Goal: Task Accomplishment & Management: Complete application form

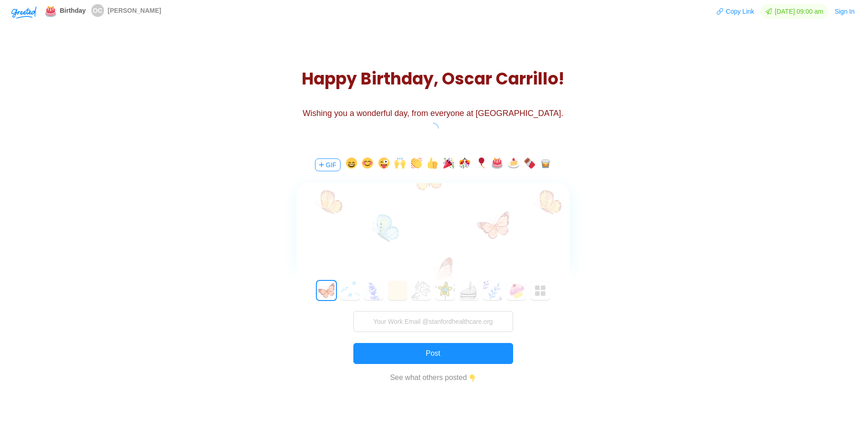
click at [402, 172] on button "button" at bounding box center [400, 165] width 11 height 15
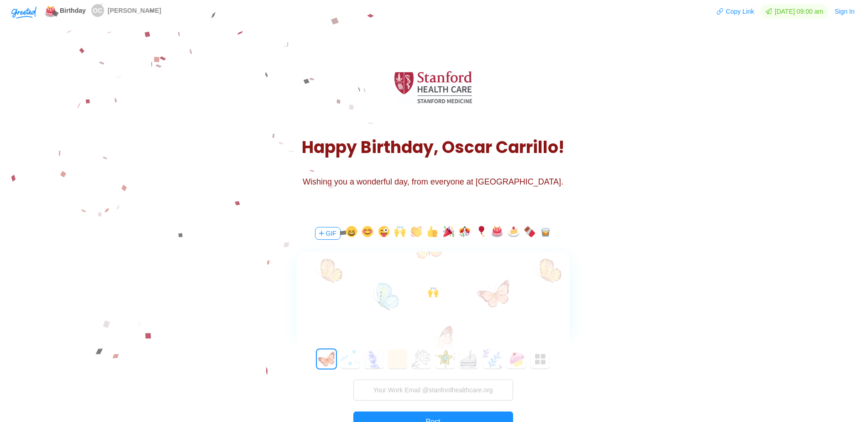
click at [416, 233] on button "button" at bounding box center [416, 233] width 11 height 15
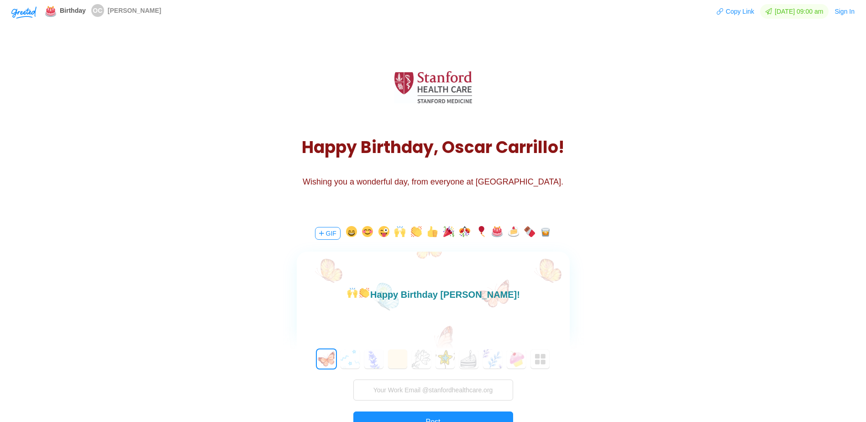
click at [419, 317] on input "text" at bounding box center [433, 322] width 205 height 18
type input "[PERSON_NAME]"
click at [412, 390] on input "text" at bounding box center [433, 389] width 160 height 21
type input "cerdelahaie@stanfordheathcare.org"
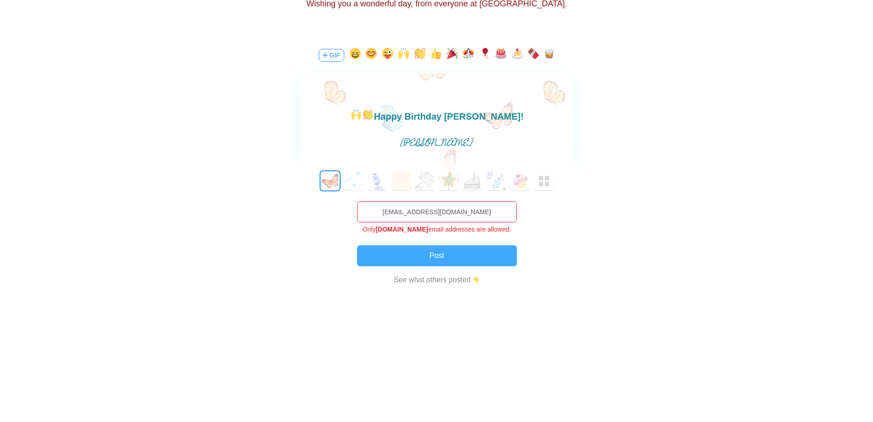
scroll to position [233, 0]
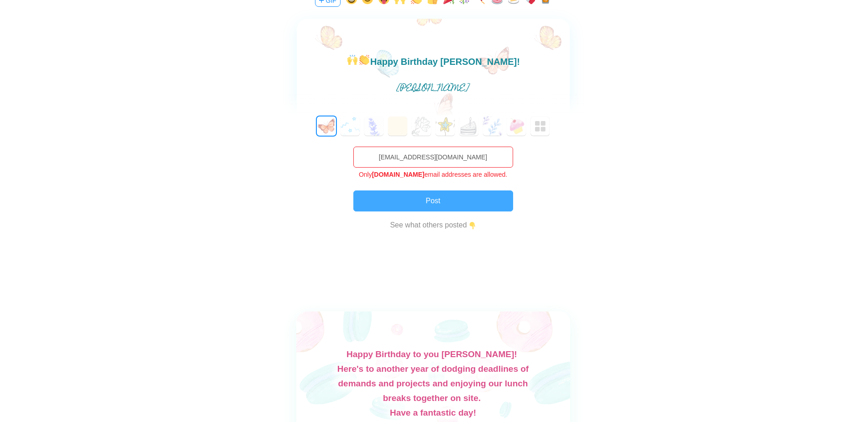
click at [429, 206] on button "Post" at bounding box center [433, 200] width 160 height 21
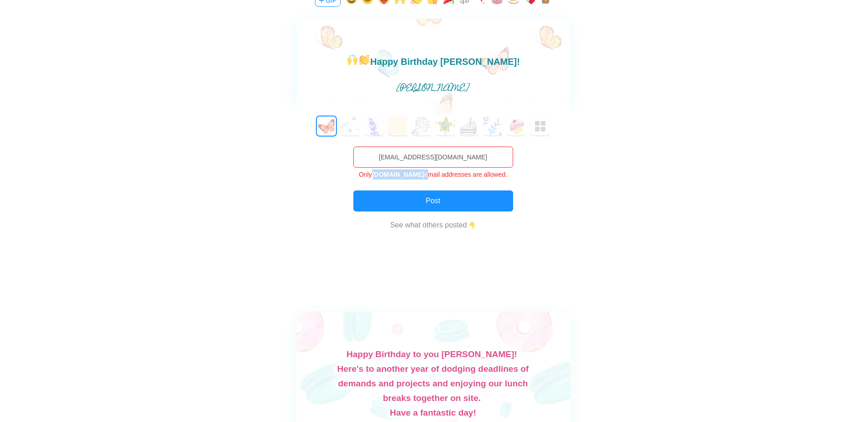
drag, startPoint x: 447, startPoint y: 174, endPoint x: 379, endPoint y: 173, distance: 67.6
click at [379, 173] on span "Only stanfordhealthcare.org email addresses are allowed." at bounding box center [433, 174] width 148 height 7
copy span "stanfordhealthcare.org"
click at [426, 157] on input "cerdelahaie@stanfordheathcare.org" at bounding box center [433, 157] width 160 height 21
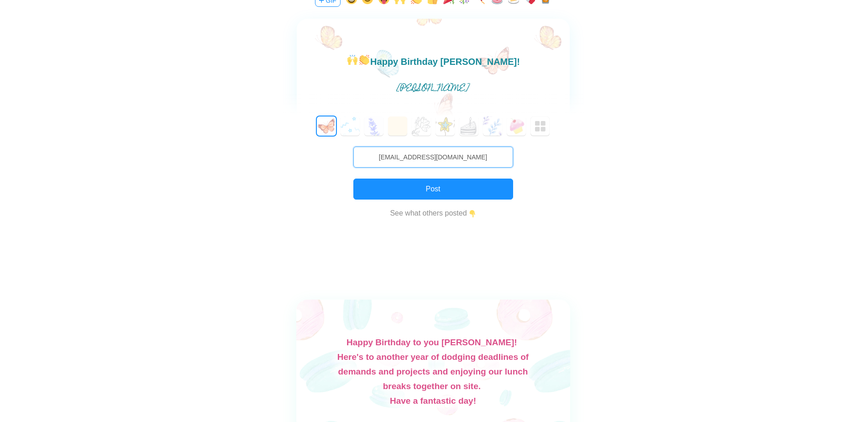
drag, startPoint x: 421, startPoint y: 159, endPoint x: 527, endPoint y: 169, distance: 105.9
click at [527, 169] on div "0 1 2 3 4 5 6 7 8 9 10 11 12 13 14 15 16 17 18 19 20 21 22 23 24 25 26 27 28 29…" at bounding box center [433, 179] width 300 height 126
paste input "lthcare.org"
type input "cerdelahaie@stanfordhealthcare.org"
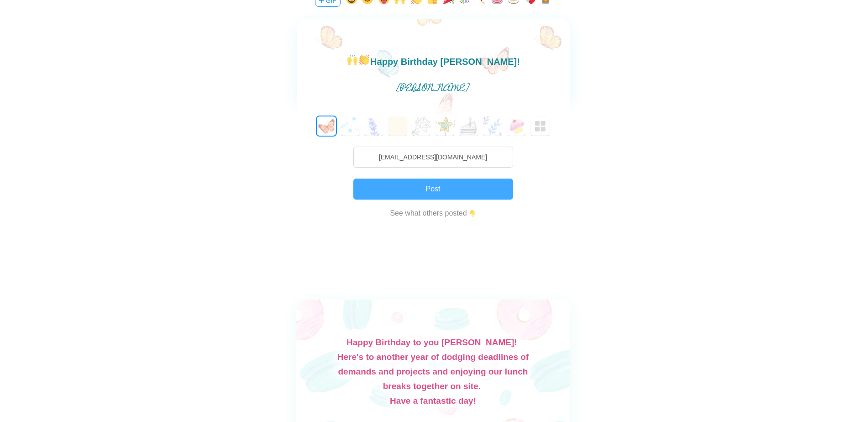
click at [459, 184] on button "Post" at bounding box center [433, 189] width 160 height 21
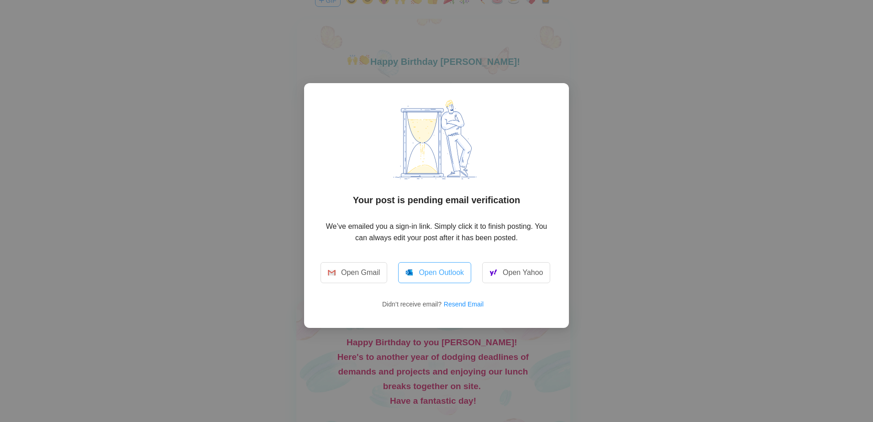
click at [440, 272] on link "Open Outlook" at bounding box center [434, 272] width 73 height 21
